Goal: Task Accomplishment & Management: Manage account settings

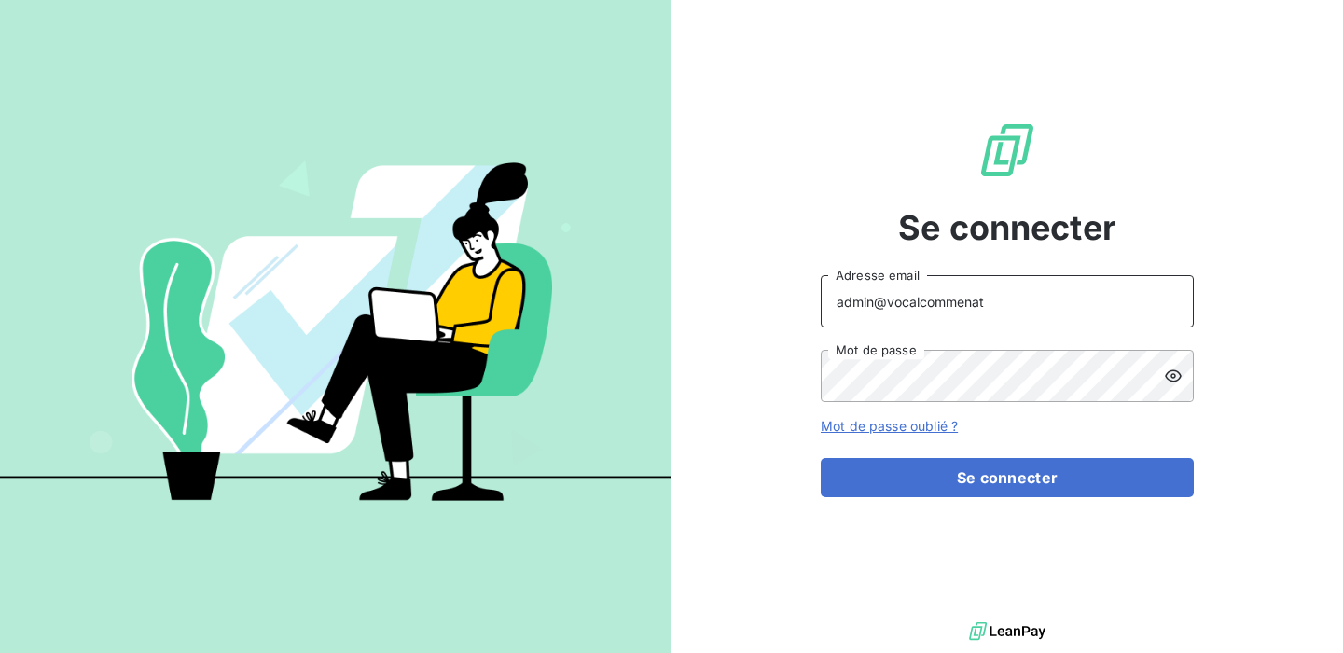
drag, startPoint x: 1001, startPoint y: 300, endPoint x: 950, endPoint y: 297, distance: 51.4
click at [950, 297] on input "admin@vocalcommenat" at bounding box center [1007, 301] width 373 height 52
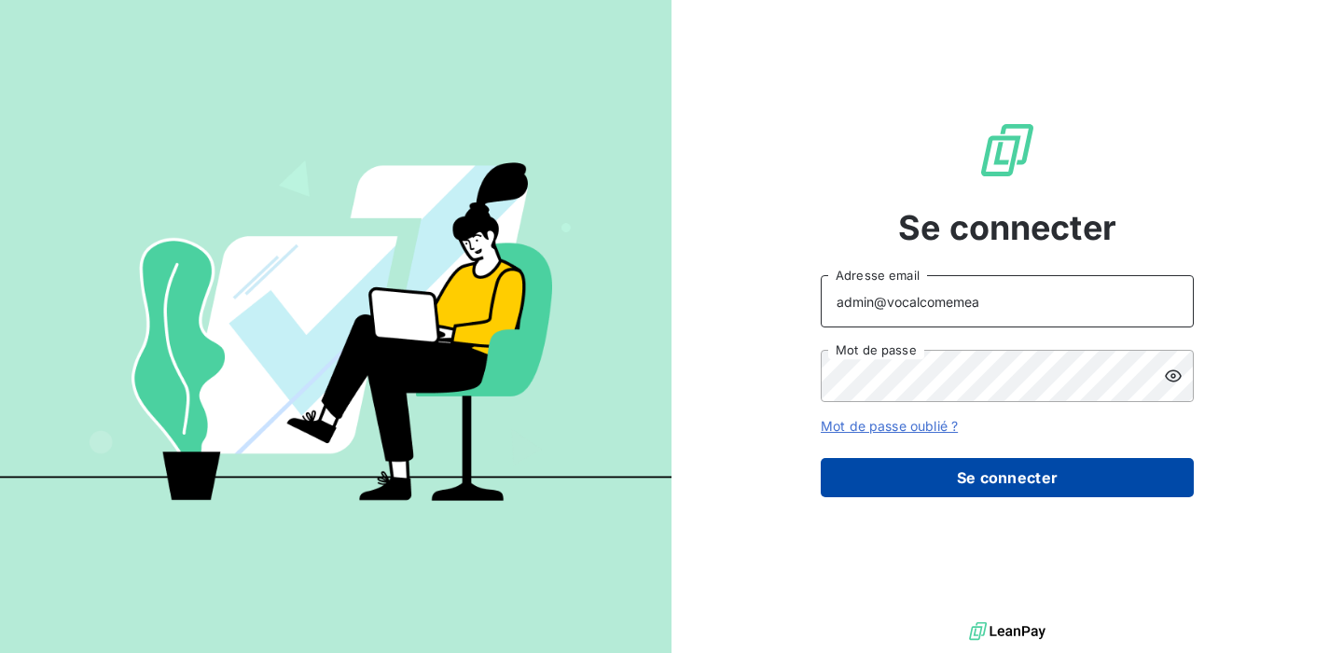
type input "admin@vocalcomemea"
click at [966, 460] on button "Se connecter" at bounding box center [1007, 477] width 373 height 39
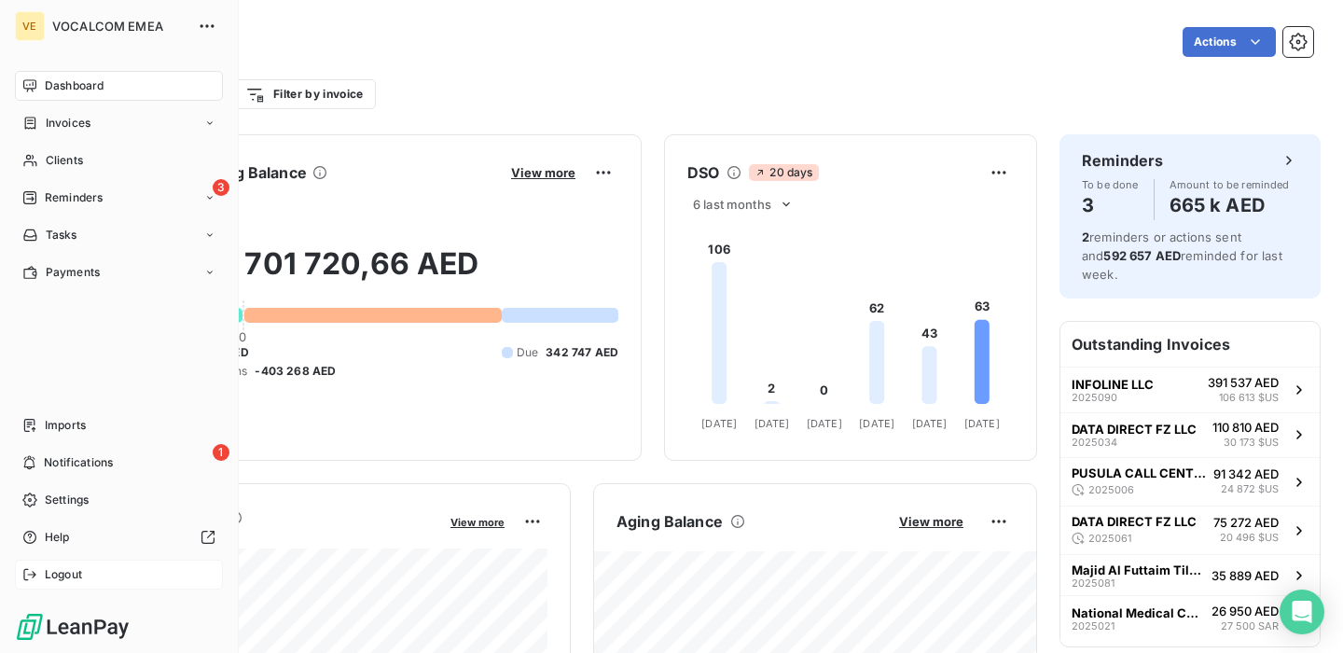
click at [42, 579] on div "Logout" at bounding box center [119, 574] width 208 height 30
